Goal: Transaction & Acquisition: Purchase product/service

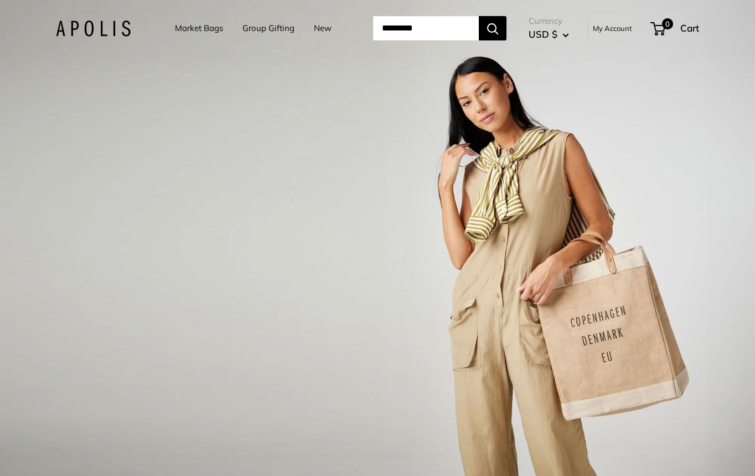
click at [185, 33] on link "Market Bags" at bounding box center [199, 28] width 48 height 16
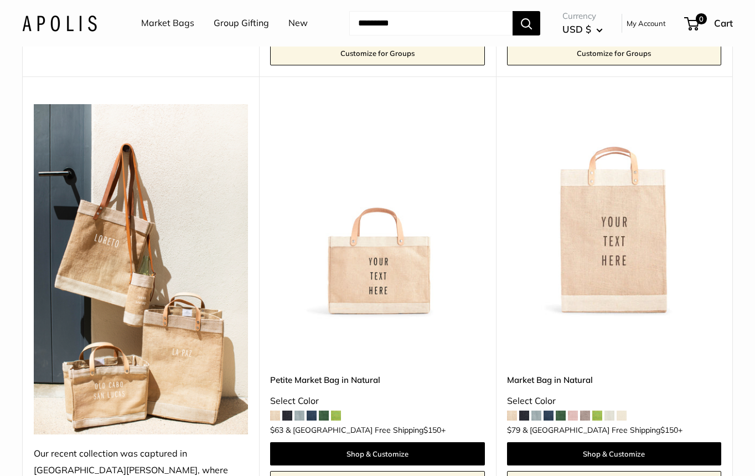
scroll to position [521, 0]
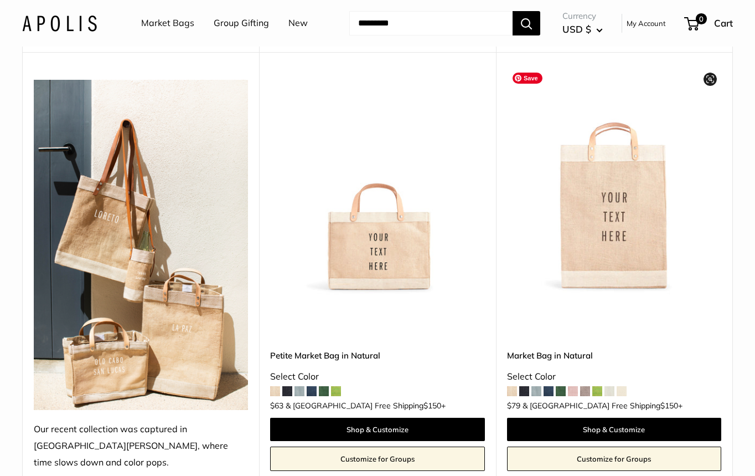
click at [0, 0] on img at bounding box center [0, 0] width 0 height 0
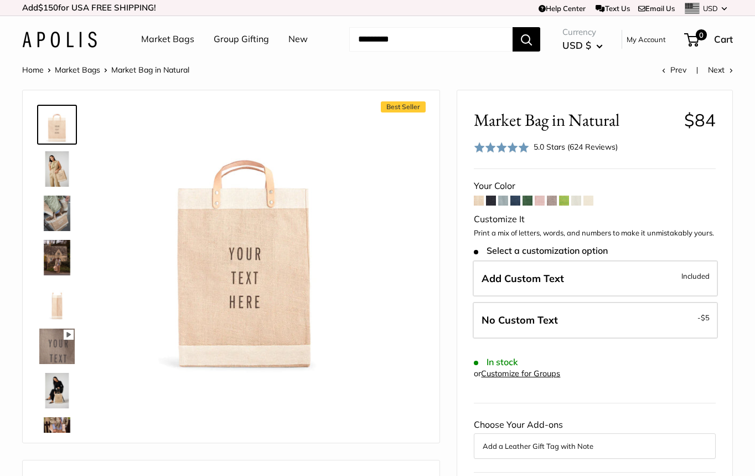
click at [508, 200] on span at bounding box center [503, 200] width 10 height 10
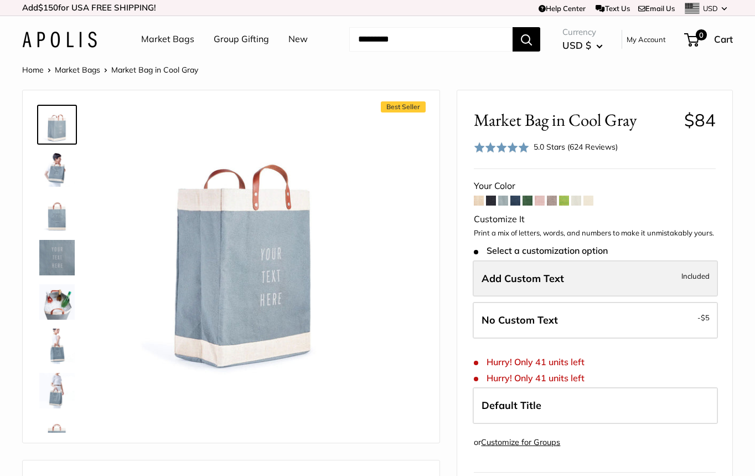
click at [537, 282] on span "Add Custom Text" at bounding box center [523, 278] width 82 height 13
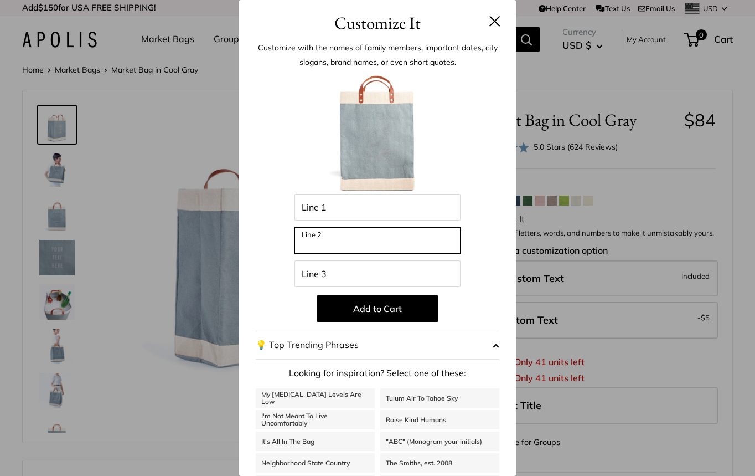
click at [324, 251] on input "Line 2" at bounding box center [378, 240] width 166 height 27
type input "*"
click at [337, 245] on input "*" at bounding box center [378, 240] width 166 height 27
click at [496, 17] on button at bounding box center [494, 21] width 11 height 11
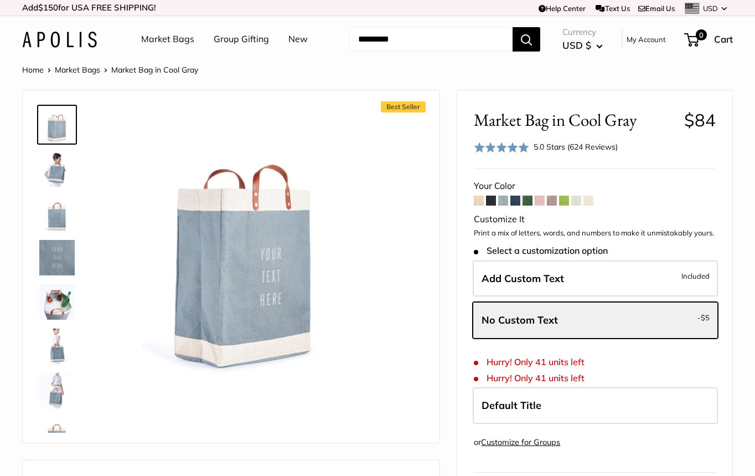
click at [517, 202] on span at bounding box center [515, 200] width 10 height 10
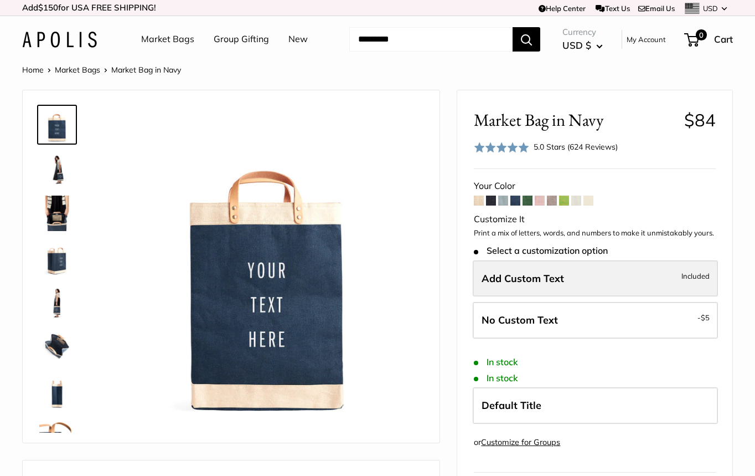
click at [507, 282] on span "Add Custom Text" at bounding box center [523, 278] width 82 height 13
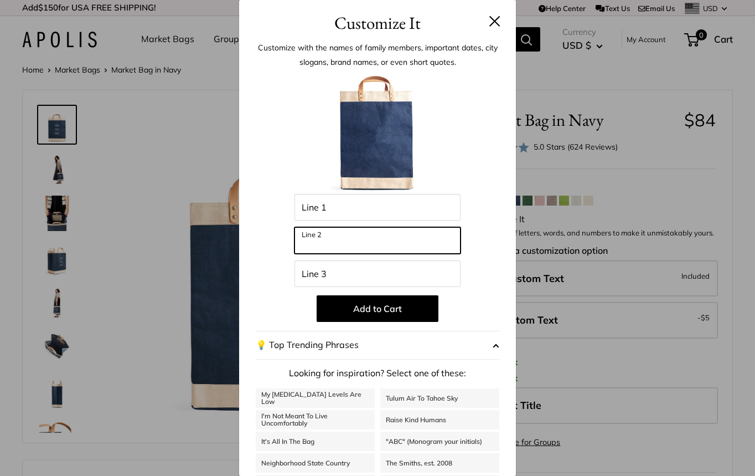
click at [337, 230] on input "Line 2" at bounding box center [378, 240] width 166 height 27
type input "*"
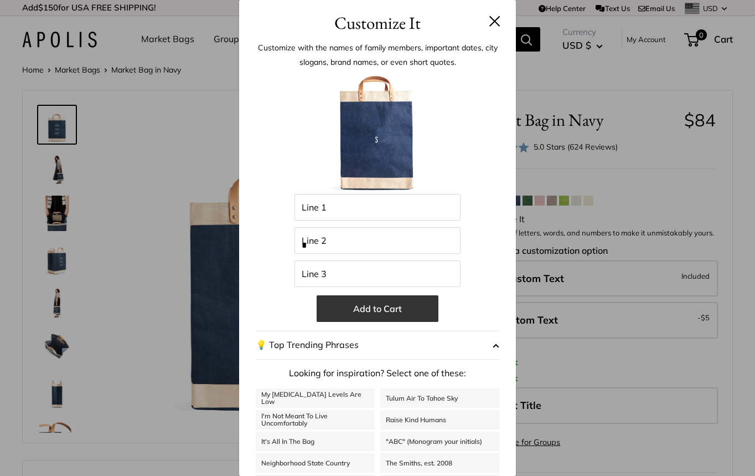
click at [357, 313] on button "Add to Cart" at bounding box center [378, 308] width 122 height 27
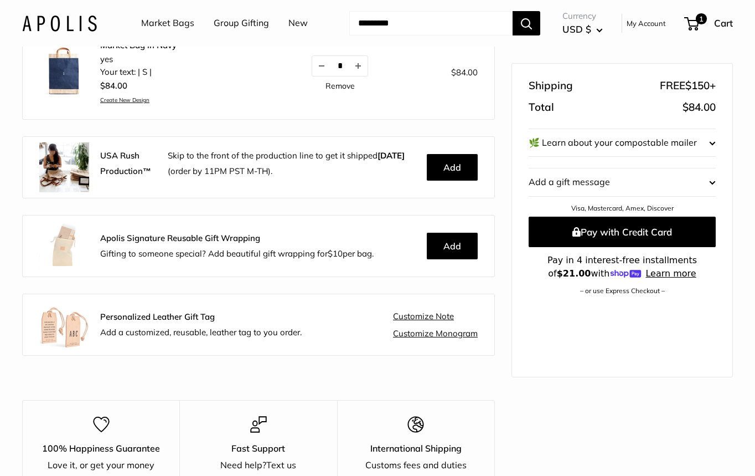
scroll to position [175, 0]
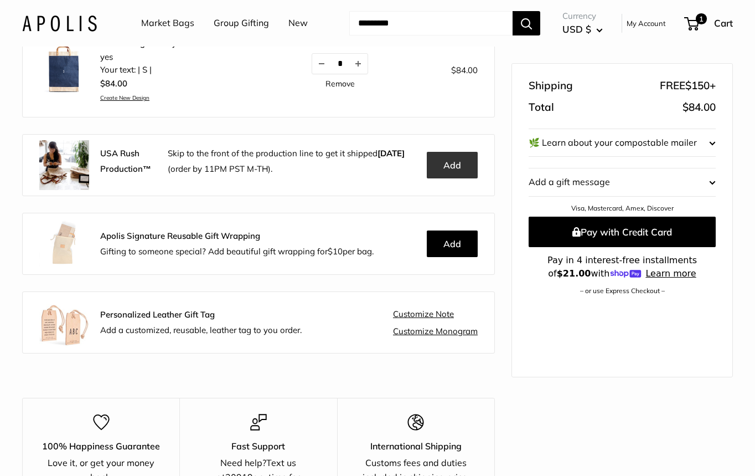
click at [471, 163] on button "Add" at bounding box center [452, 165] width 51 height 27
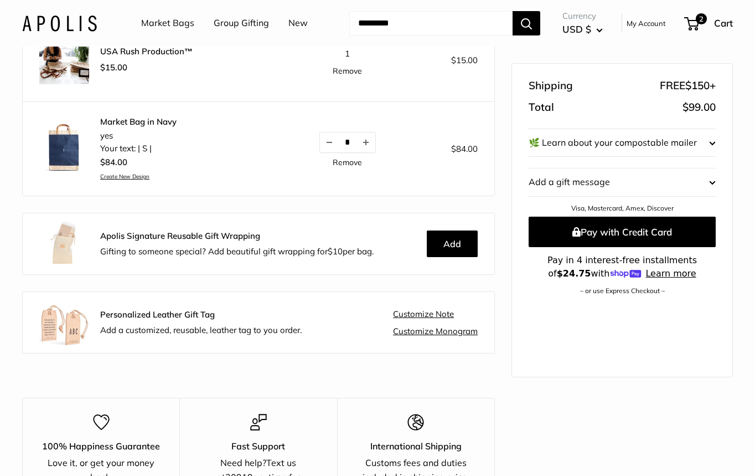
scroll to position [180, 0]
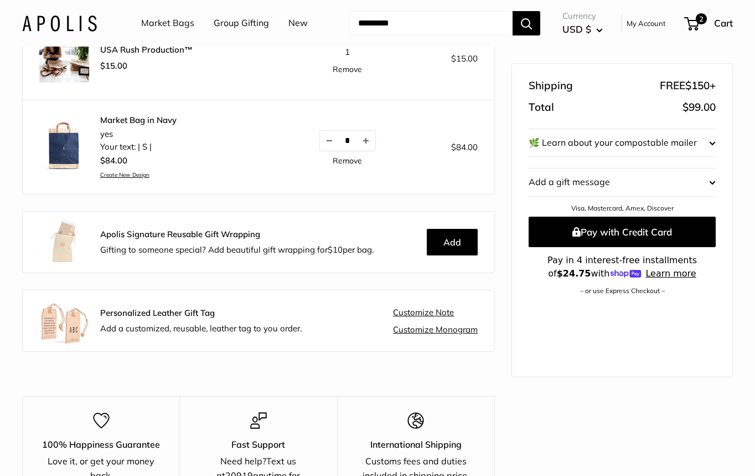
click at [531, 310] on shop-pay-wallet-button at bounding box center [530, 304] width 2 height 11
